Goal: Task Accomplishment & Management: Manage account settings

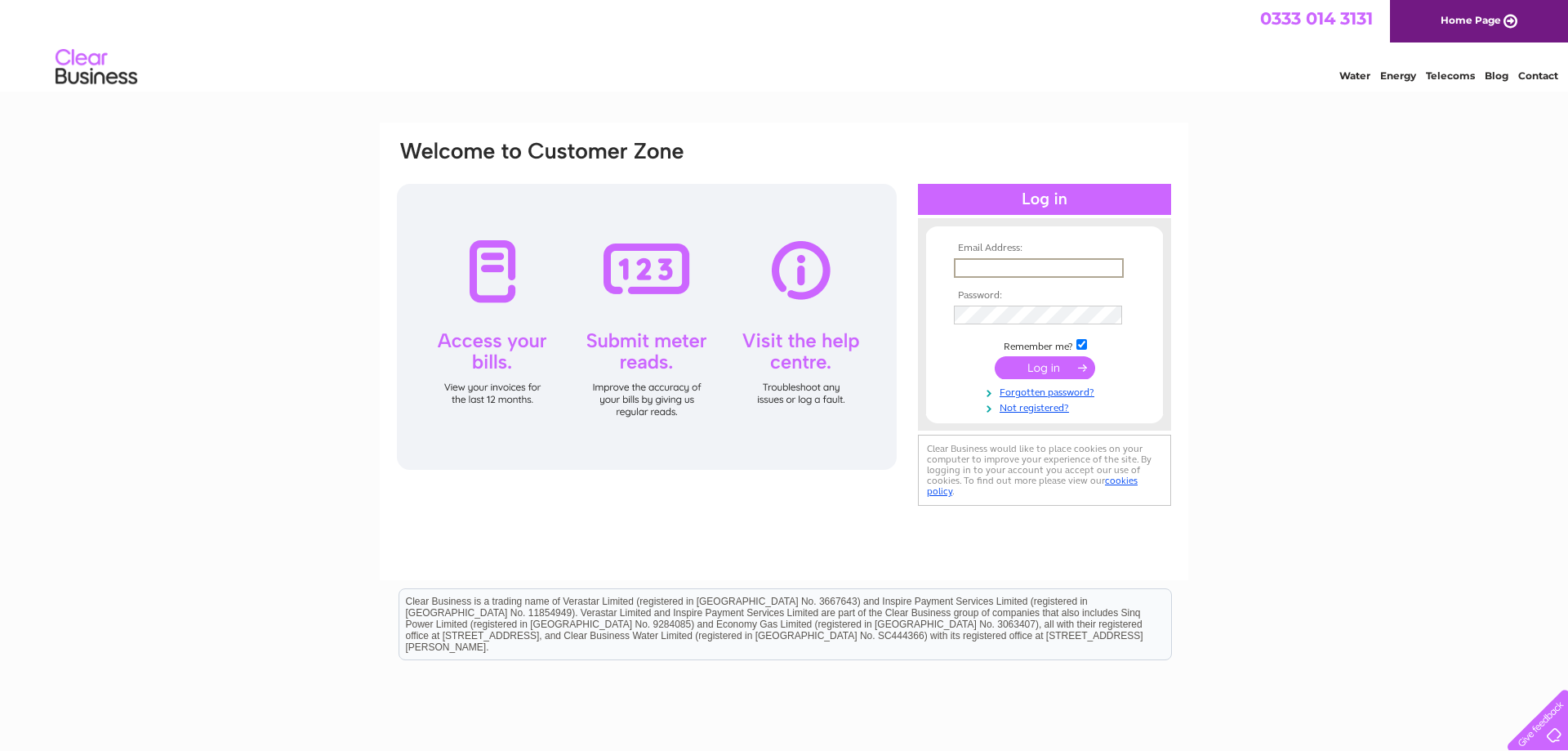
click at [980, 263] on input "text" at bounding box center [1039, 268] width 169 height 20
drag, startPoint x: 1309, startPoint y: 312, endPoint x: 1139, endPoint y: 337, distance: 171.8
type input "finance.clarkstonserv@gmail.com"
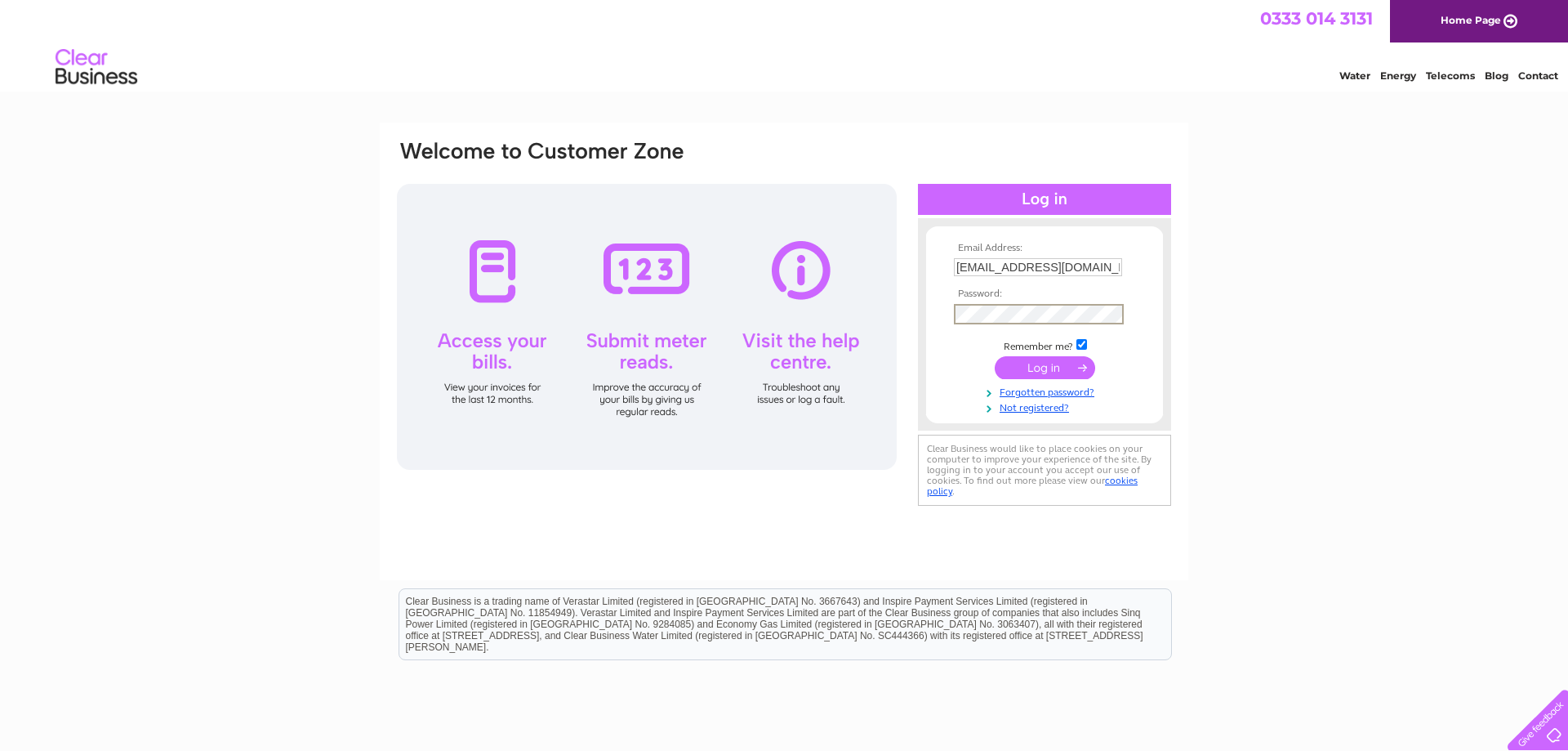
scroll to position [0, 10]
click at [1055, 364] on input "submit" at bounding box center [1045, 365] width 100 height 23
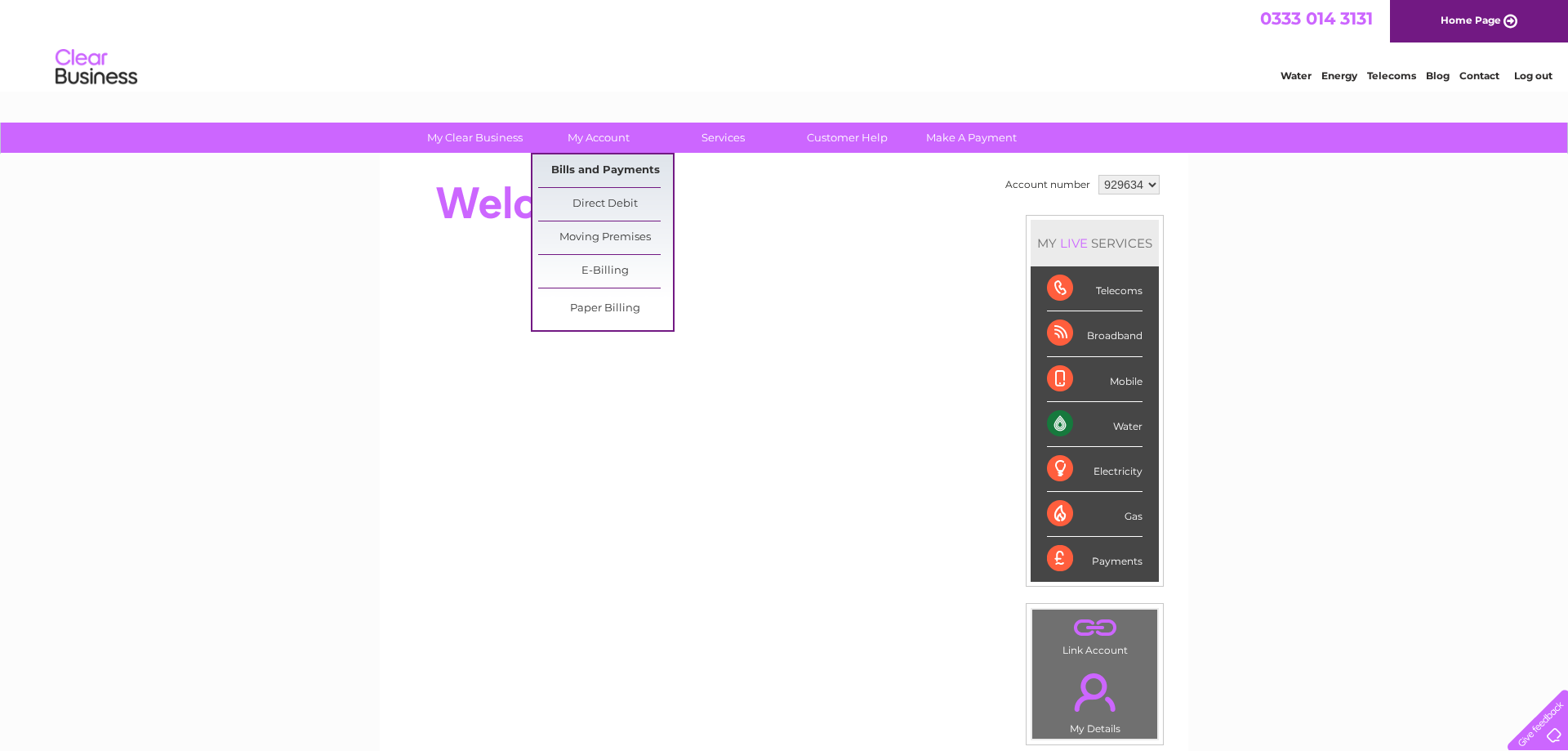
click at [590, 170] on link "Bills and Payments" at bounding box center [606, 170] width 135 height 33
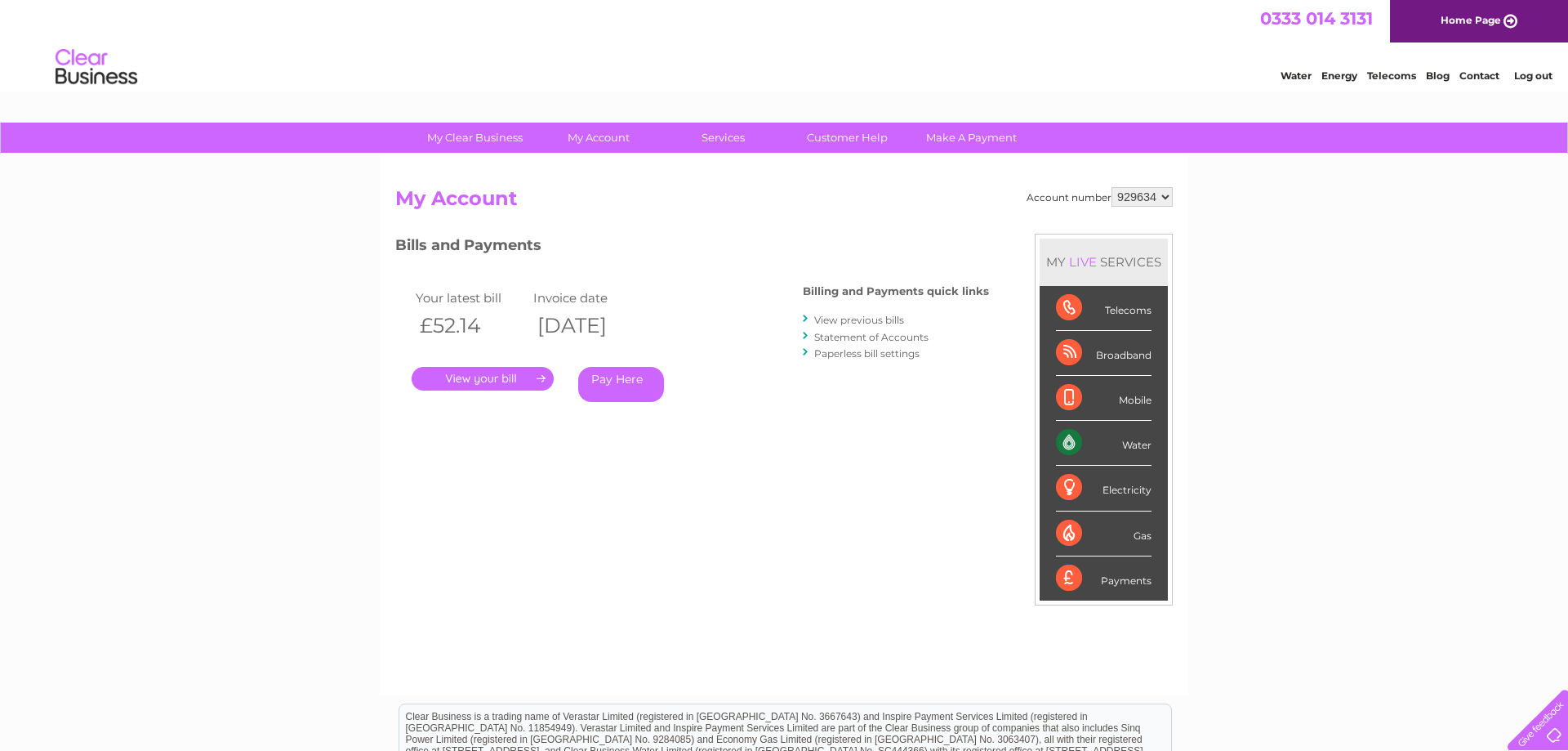
click at [462, 381] on link "." at bounding box center [483, 378] width 142 height 24
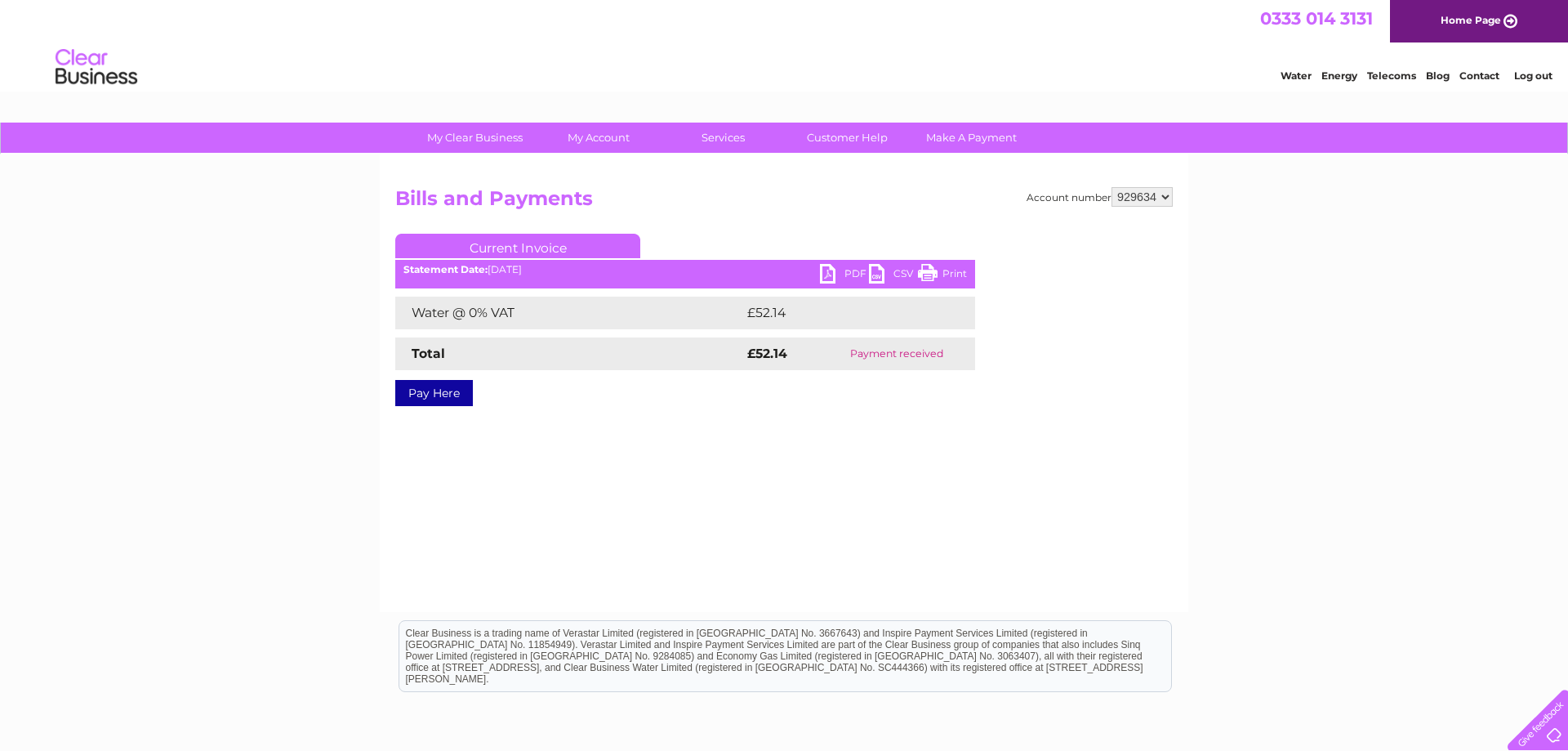
click at [826, 273] on link "PDF" at bounding box center [845, 275] width 49 height 24
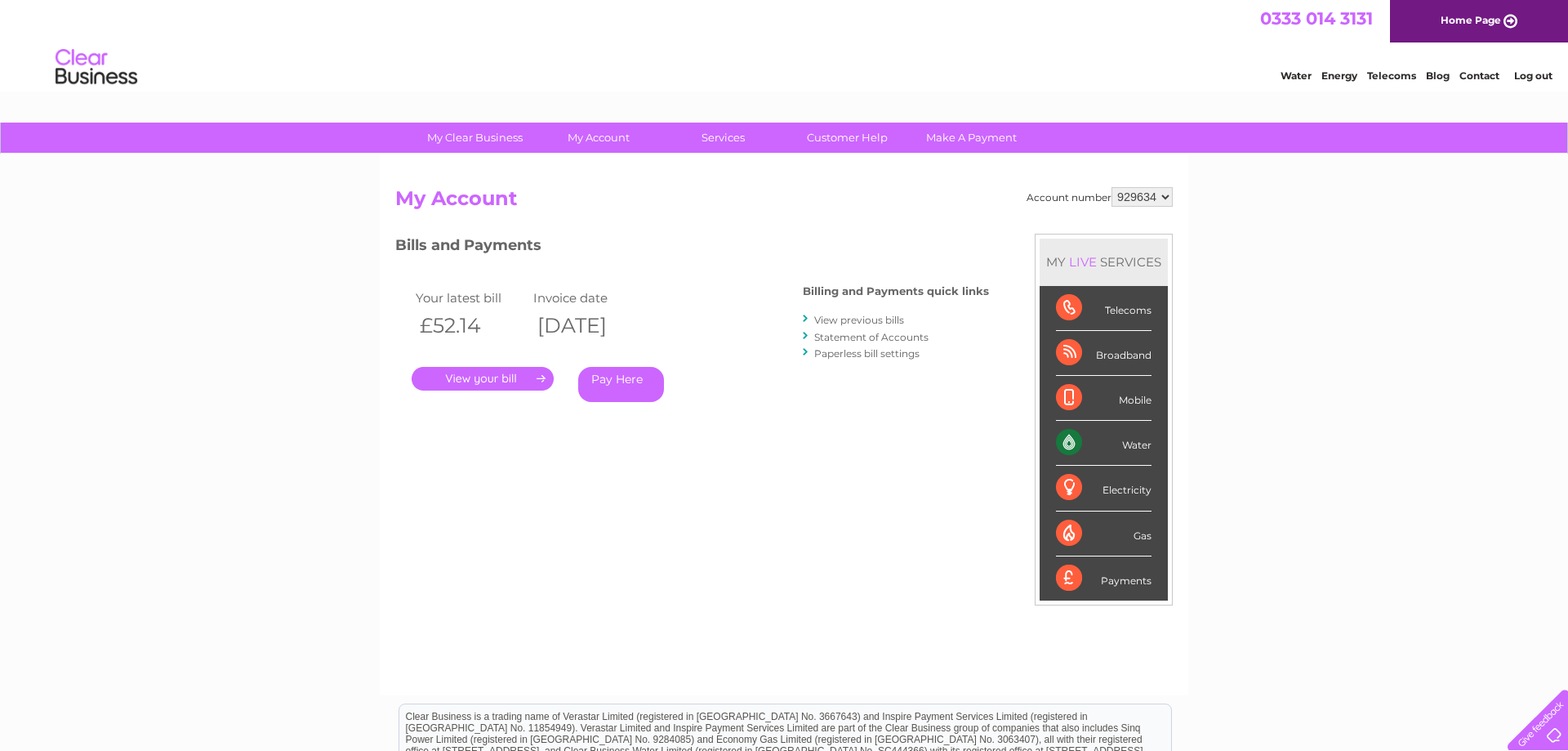
click at [867, 319] on link "View previous bills" at bounding box center [858, 319] width 90 height 12
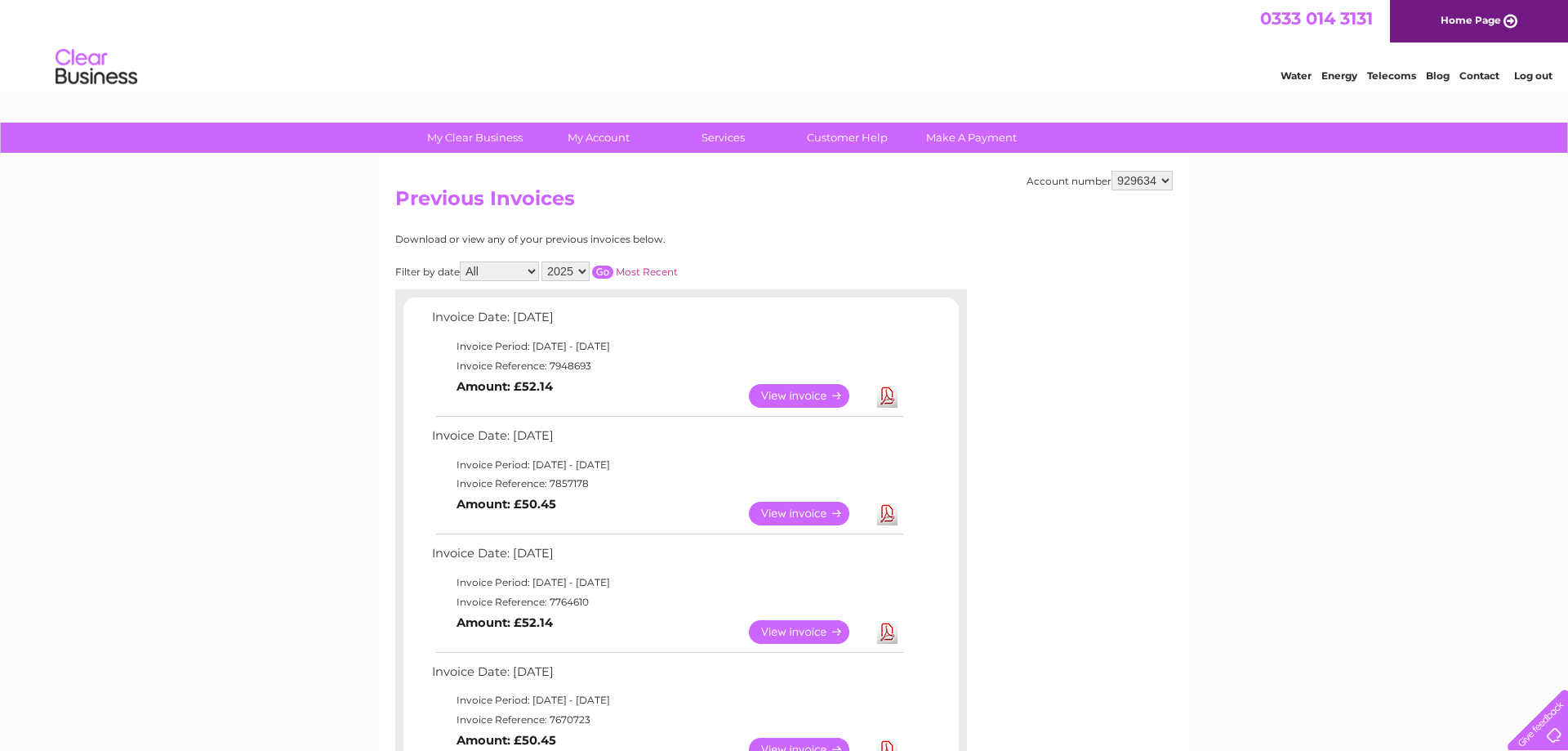
click at [886, 517] on link "Download" at bounding box center [886, 513] width 20 height 24
click at [891, 633] on link "Download" at bounding box center [886, 632] width 20 height 24
